Goal: Navigation & Orientation: Find specific page/section

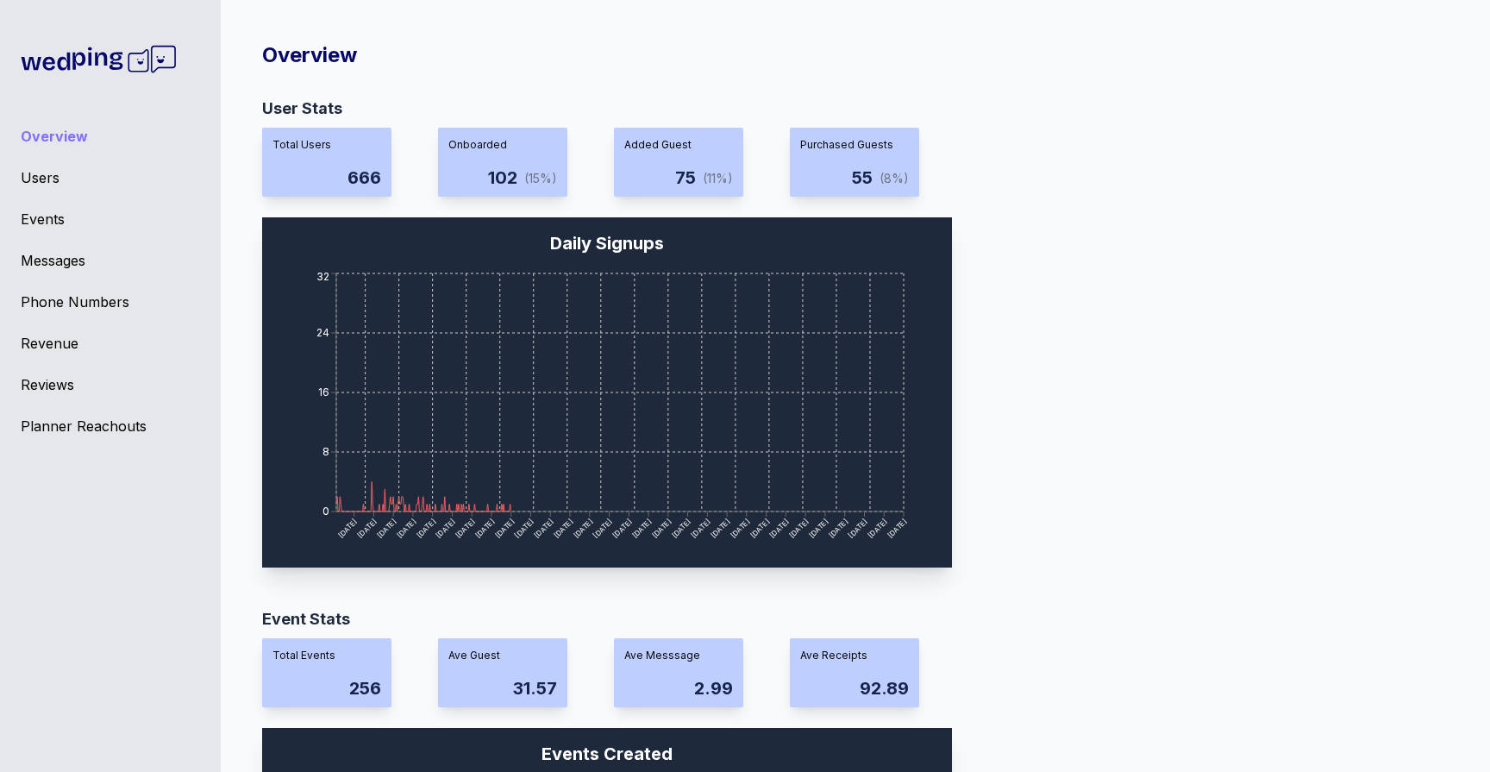
click at [32, 264] on div "Messages" at bounding box center [110, 260] width 179 height 21
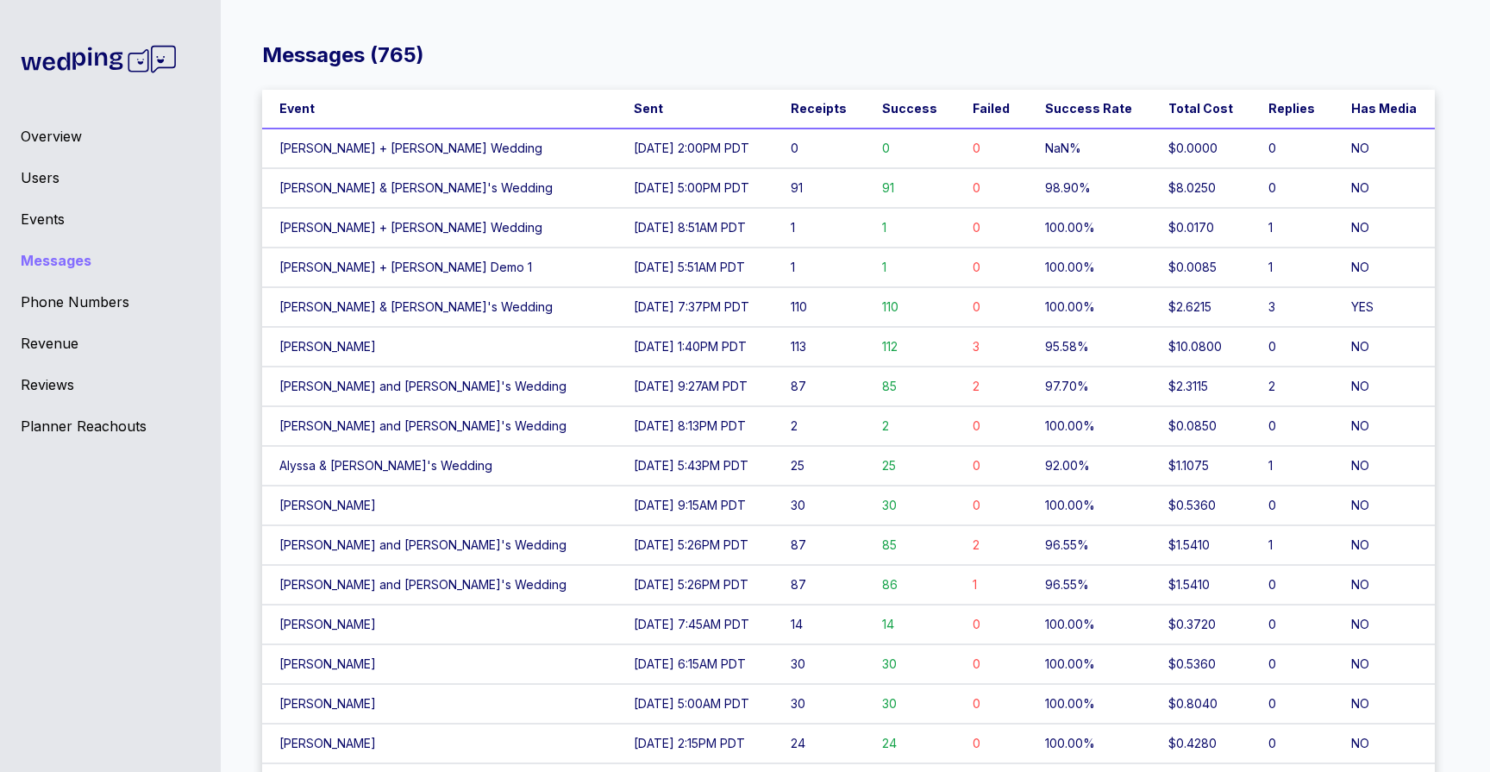
click at [65, 135] on div "Overview" at bounding box center [110, 136] width 179 height 21
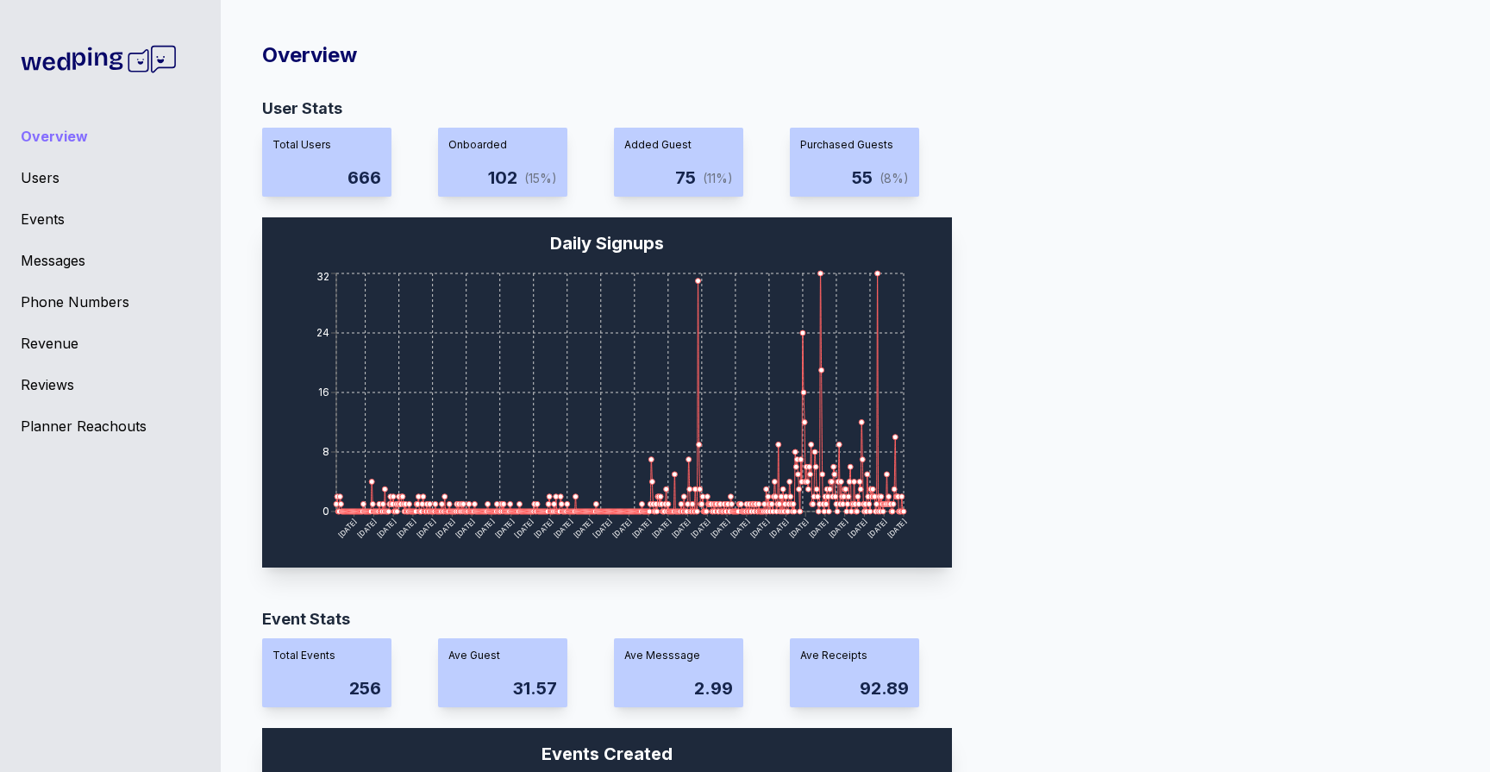
click at [59, 226] on div "Events" at bounding box center [110, 219] width 179 height 21
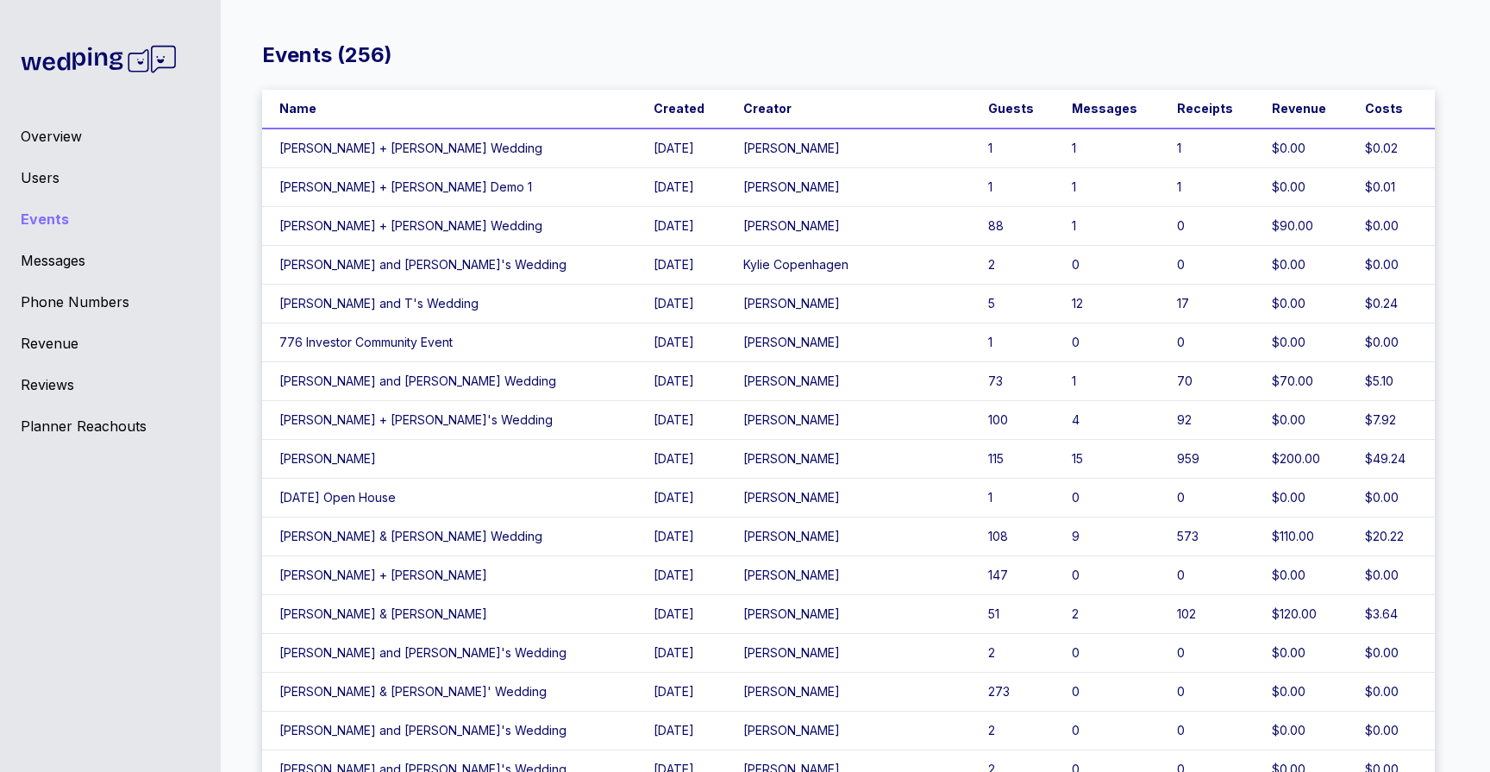
click at [770, 572] on td "[PERSON_NAME]" at bounding box center [848, 575] width 244 height 39
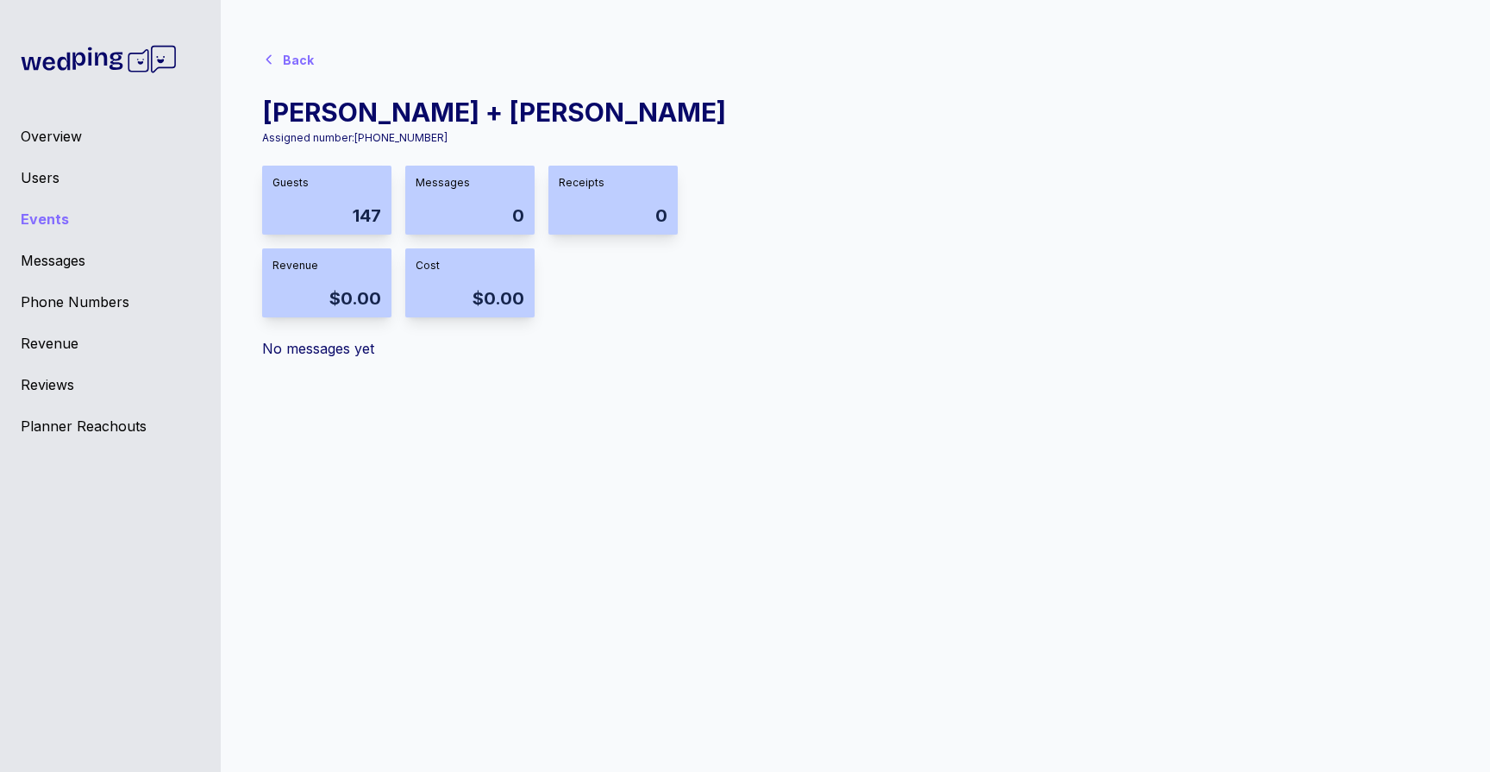
click at [272, 46] on div "Back" at bounding box center [291, 58] width 59 height 34
